Goal: Information Seeking & Learning: Learn about a topic

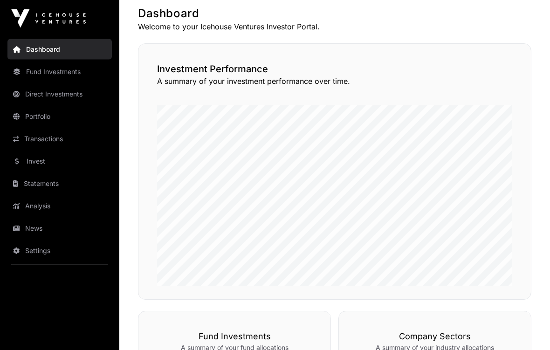
scroll to position [185, 0]
click at [42, 228] on link "News" at bounding box center [59, 228] width 104 height 21
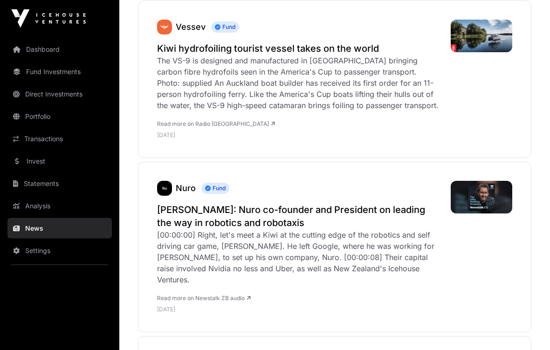
scroll to position [968, 0]
click at [35, 46] on link "Dashboard" at bounding box center [59, 49] width 104 height 21
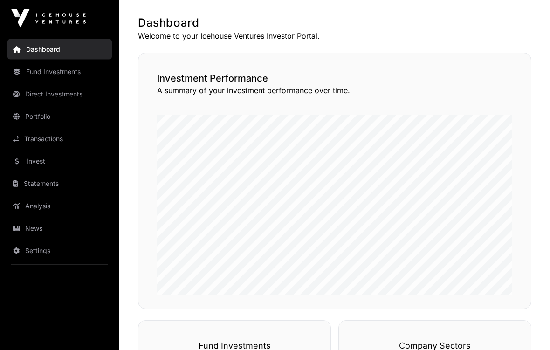
scroll to position [176, 0]
click at [29, 160] on link "Invest" at bounding box center [59, 161] width 104 height 21
click at [31, 163] on link "Invest" at bounding box center [59, 161] width 104 height 21
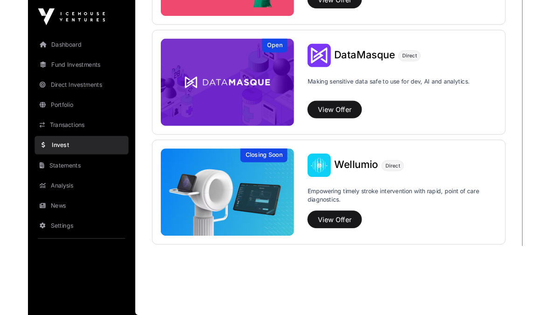
scroll to position [1343, 0]
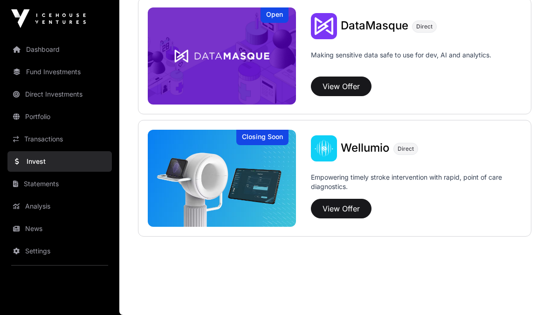
click at [41, 118] on link "Portfolio" at bounding box center [59, 116] width 104 height 21
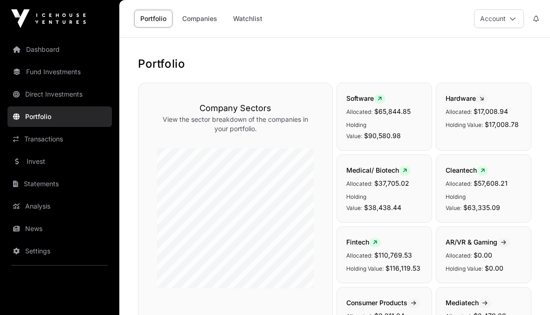
click at [200, 23] on link "Companies" at bounding box center [199, 19] width 47 height 18
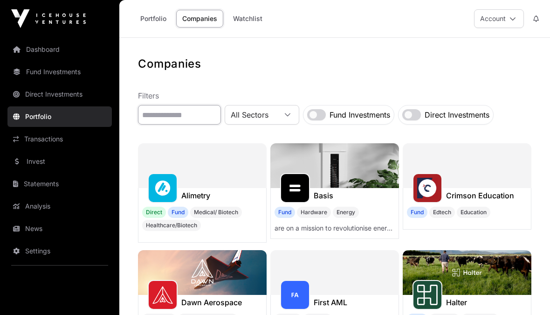
click at [179, 117] on input "text" at bounding box center [179, 115] width 83 height 20
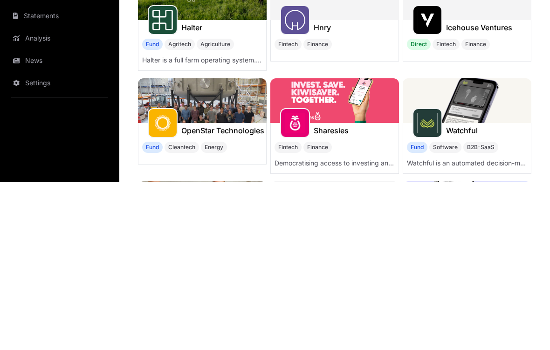
type input "*"
click at [299, 178] on img at bounding box center [295, 188] width 21 height 21
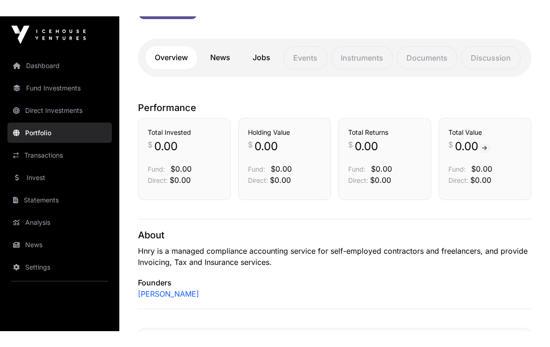
scroll to position [151, 0]
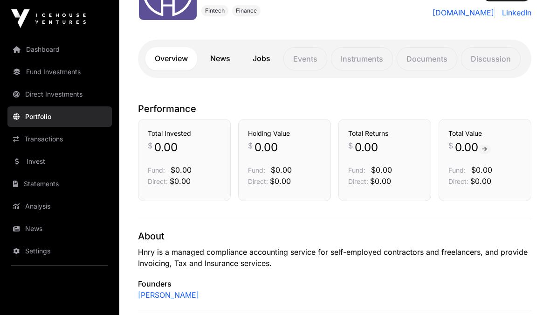
click at [225, 58] on link "News" at bounding box center [220, 58] width 39 height 23
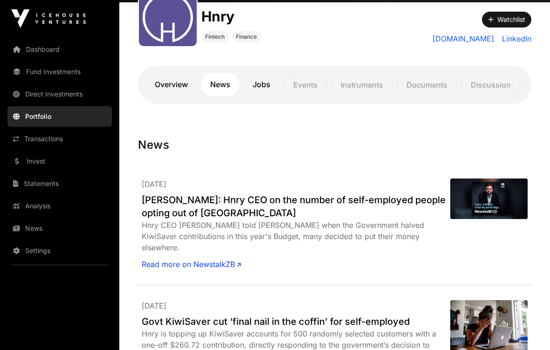
scroll to position [133, 0]
